Goal: Use online tool/utility: Use online tool/utility

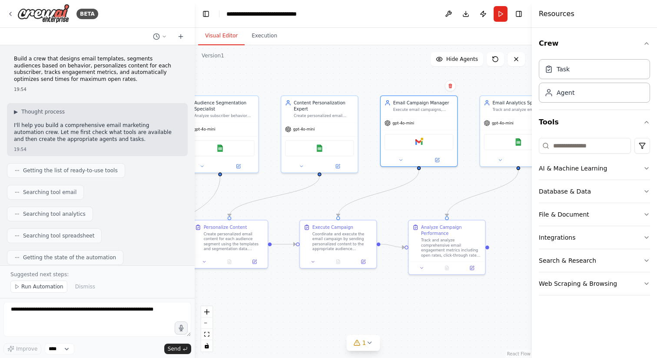
drag, startPoint x: 355, startPoint y: 115, endPoint x: 275, endPoint y: 116, distance: 80.4
click at [275, 116] on div ".deletable-edge-delete-btn { width: 20px; height: 20px; border: 0px solid #ffff…" at bounding box center [363, 201] width 337 height 312
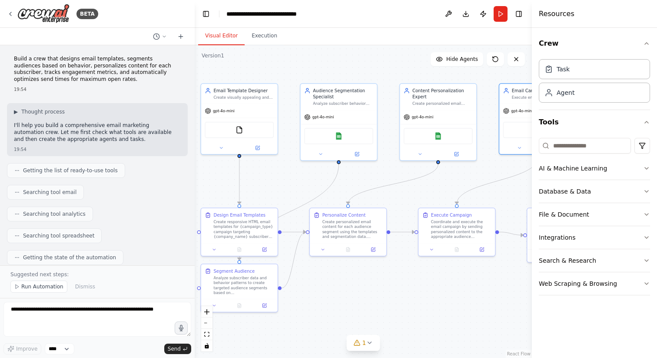
drag, startPoint x: 292, startPoint y: 186, endPoint x: 411, endPoint y: 174, distance: 119.3
click at [411, 174] on div ".deletable-edge-delete-btn { width: 20px; height: 20px; border: 0px solid #ffff…" at bounding box center [363, 201] width 337 height 312
click at [328, 139] on div "Google Sheets" at bounding box center [338, 134] width 69 height 16
click at [363, 156] on button at bounding box center [356, 152] width 35 height 7
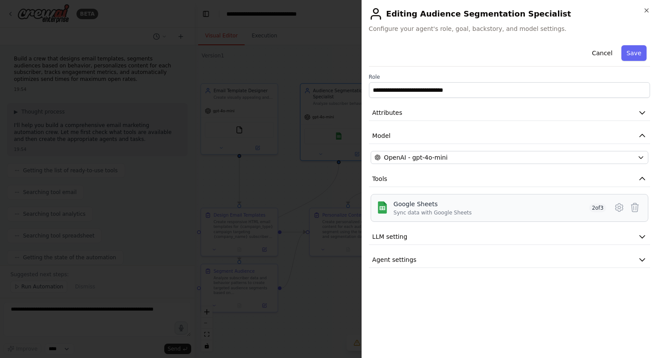
click at [472, 211] on div "Google Sheets Sync data with Google Sheets 2 of 3" at bounding box center [500, 207] width 212 height 17
click at [614, 207] on icon at bounding box center [619, 207] width 10 height 10
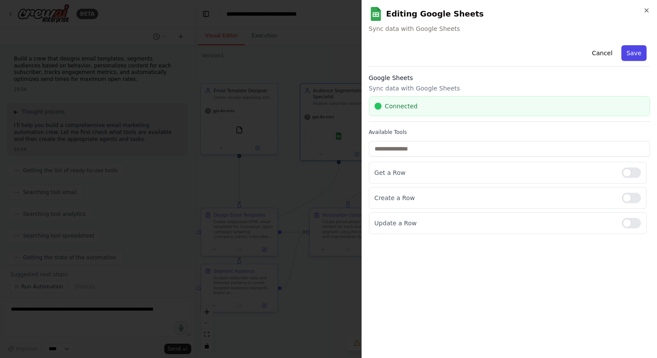
click at [634, 53] on button "Save" at bounding box center [633, 53] width 25 height 16
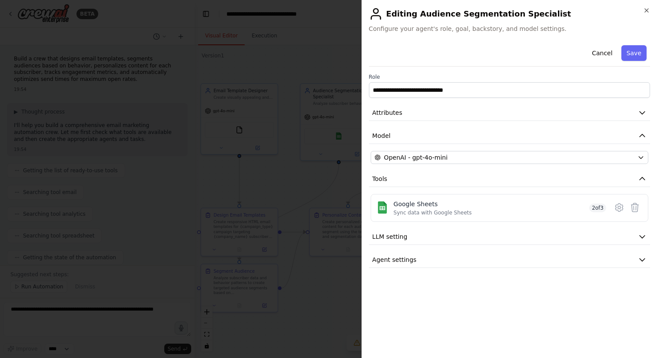
click at [522, 249] on div "**********" at bounding box center [509, 155] width 281 height 226
click at [524, 257] on button "Agent settings" at bounding box center [509, 260] width 281 height 16
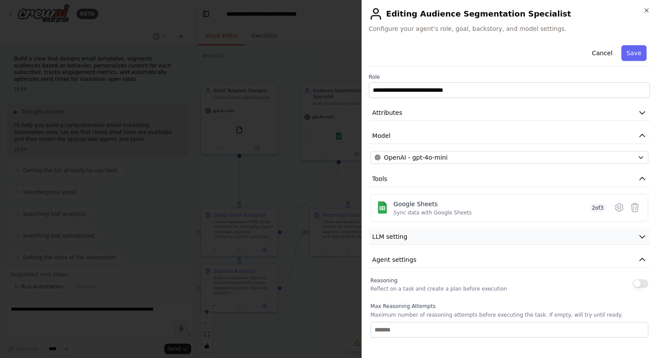
click at [515, 239] on button "LLM setting" at bounding box center [509, 237] width 281 height 16
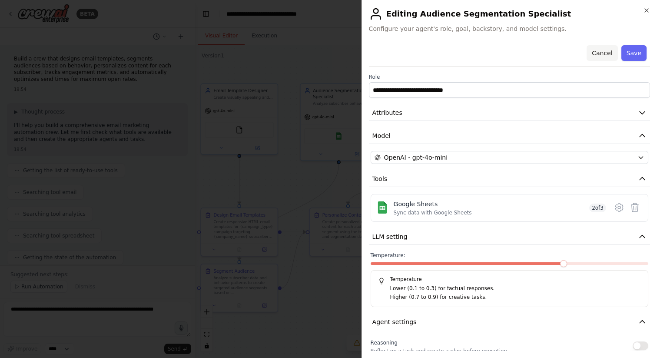
click at [607, 49] on button "Cancel" at bounding box center [602, 53] width 31 height 16
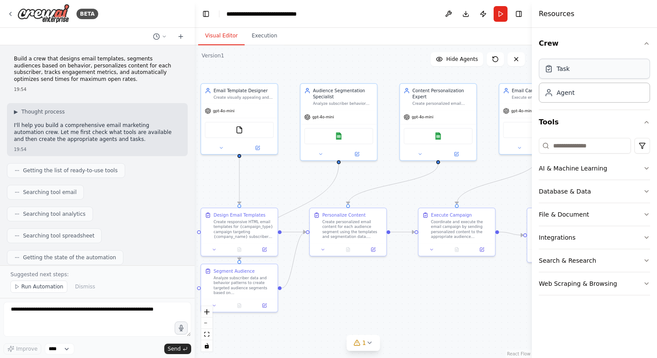
click at [579, 69] on div "Task" at bounding box center [594, 69] width 111 height 20
click at [457, 154] on icon at bounding box center [457, 153] width 4 height 4
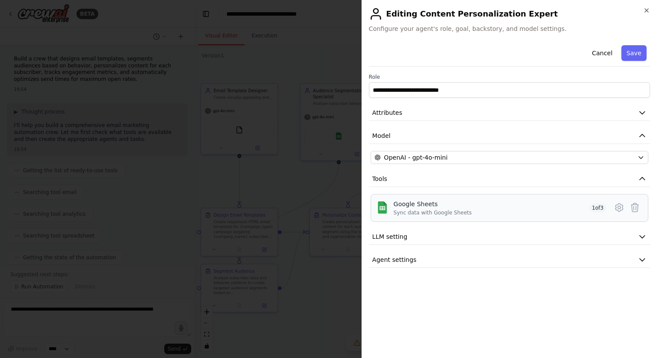
click at [491, 206] on div "Google Sheets Sync data with Google Sheets 1 of 3" at bounding box center [500, 207] width 212 height 17
